Goal: Book appointment/travel/reservation

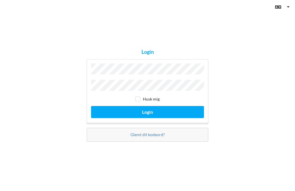
click at [150, 118] on button "Login" at bounding box center [147, 112] width 113 height 12
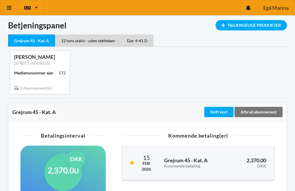
click at [6, 8] on icon at bounding box center [9, 7] width 6 height 5
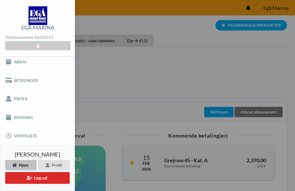
scroll to position [22, 0]
click at [31, 120] on link "Booking" at bounding box center [37, 118] width 75 height 18
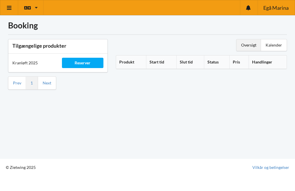
click at [92, 60] on div "Reserver" at bounding box center [82, 63] width 41 height 10
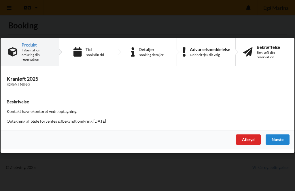
click at [278, 138] on div "Næste" at bounding box center [277, 140] width 24 height 10
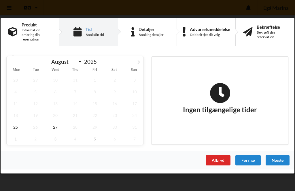
click at [137, 62] on icon at bounding box center [138, 62] width 4 height 4
click at [139, 64] on icon at bounding box center [138, 62] width 4 height 4
select select "9"
click at [55, 78] on span "1" at bounding box center [55, 80] width 18 height 12
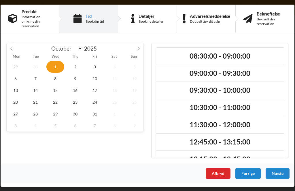
click at [242, 105] on h2 "10:30:00 - 11:00:00" at bounding box center [219, 107] width 119 height 9
click at [281, 172] on div "Næste" at bounding box center [277, 173] width 24 height 10
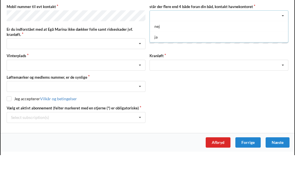
scroll to position [21, 0]
click at [141, 96] on icon at bounding box center [140, 101] width 9 height 11
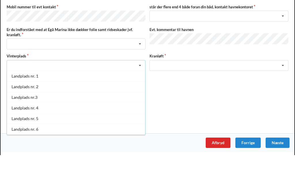
scroll to position [20, 0]
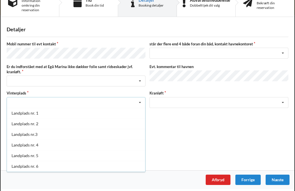
click at [38, 123] on div "Landplads nr. 2" at bounding box center [76, 124] width 138 height 11
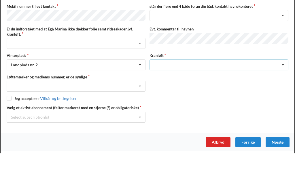
click at [284, 98] on icon at bounding box center [282, 103] width 9 height 11
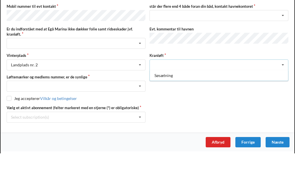
scroll to position [41, 0]
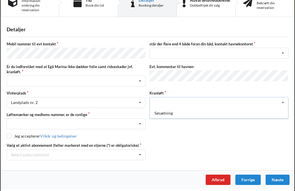
click at [248, 137] on div "Jeg accepterer Vilkår og betingelser" at bounding box center [148, 137] width 282 height 6
click at [142, 123] on icon at bounding box center [140, 124] width 9 height 11
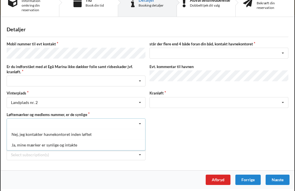
click at [70, 146] on div "Ja, mine mærker er synlige og intakte" at bounding box center [76, 145] width 138 height 11
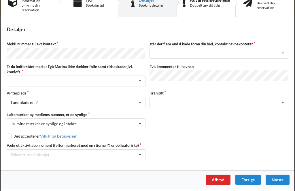
click at [9, 137] on input "checkbox" at bounding box center [9, 136] width 5 height 5
checkbox input "true"
click at [281, 176] on div "Næste" at bounding box center [277, 180] width 24 height 10
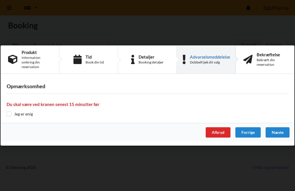
scroll to position [3, 0]
click at [7, 116] on input "checkbox" at bounding box center [9, 114] width 5 height 5
checkbox input "true"
click at [282, 132] on div "Næste" at bounding box center [277, 133] width 24 height 10
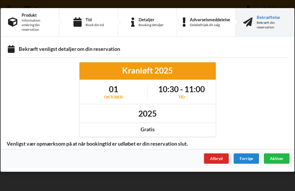
scroll to position [0, 0]
click at [279, 159] on span "Aktiver" at bounding box center [277, 158] width 14 height 5
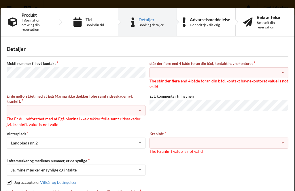
click at [284, 74] on icon at bounding box center [282, 73] width 9 height 11
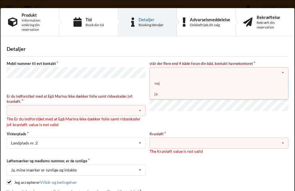
click at [158, 82] on div "nej" at bounding box center [219, 83] width 138 height 11
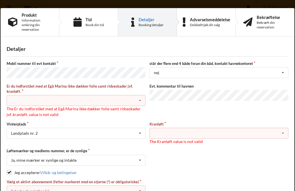
click at [136, 99] on icon at bounding box center [140, 101] width 9 height 11
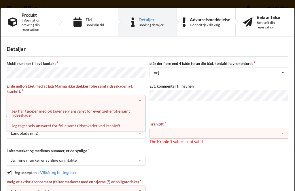
click at [112, 124] on div "Jeg tager selv ansvaret for folie samt ridseskader ved kranløft" at bounding box center [76, 126] width 138 height 11
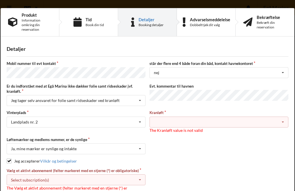
click at [284, 122] on icon at bounding box center [282, 122] width 9 height 11
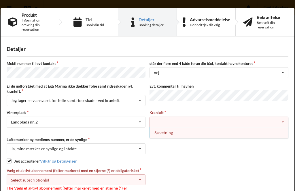
click at [274, 133] on div "Søsætning" at bounding box center [219, 133] width 138 height 11
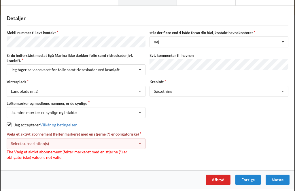
scroll to position [31, 0]
click at [138, 142] on icon at bounding box center [140, 144] width 9 height 11
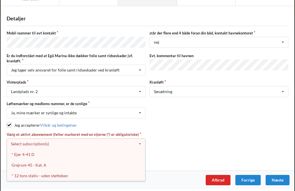
click at [64, 177] on div "* 12 tons stativ - uden støtteben" at bounding box center [76, 176] width 138 height 11
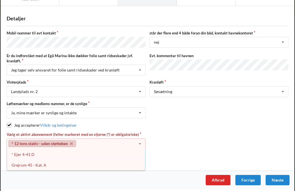
click at [29, 153] on div "* Ejer 4-41 D" at bounding box center [76, 154] width 138 height 11
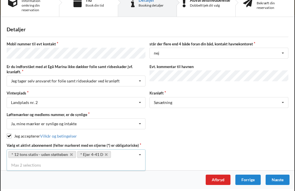
click at [280, 176] on div "Næste" at bounding box center [277, 180] width 24 height 10
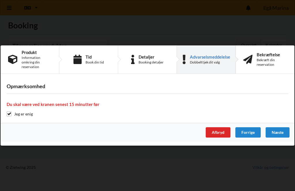
click at [279, 134] on div "Næste" at bounding box center [277, 133] width 24 height 10
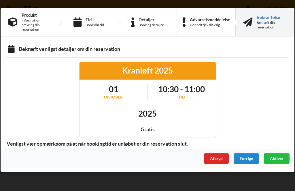
scroll to position [0, 0]
click at [278, 157] on span "Aktiver" at bounding box center [277, 158] width 14 height 5
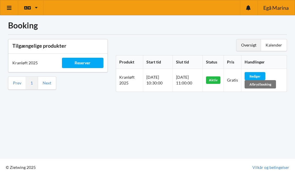
click at [9, 10] on icon at bounding box center [9, 7] width 6 height 5
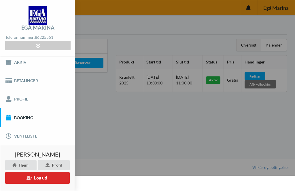
click at [57, 181] on button "Log ud" at bounding box center [37, 178] width 64 height 12
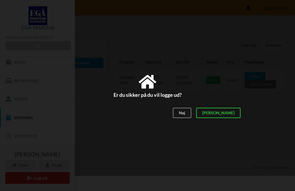
click at [232, 111] on div "[PERSON_NAME]" at bounding box center [218, 113] width 44 height 10
